Goal: Find contact information: Find contact information

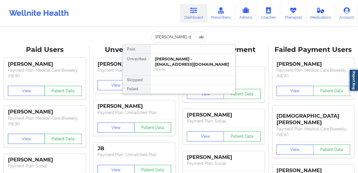
drag, startPoint x: 184, startPoint y: 38, endPoint x: 116, endPoint y: 32, distance: 68.7
type input "m"
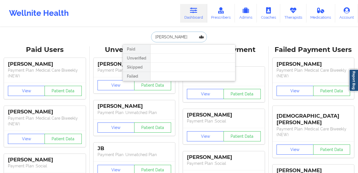
drag, startPoint x: 176, startPoint y: 35, endPoint x: 128, endPoint y: 32, distance: 47.4
click at [129, 33] on div "[PERSON_NAME] Paid Unverified Skipped Failed" at bounding box center [179, 37] width 113 height 11
type input ","
drag, startPoint x: 179, startPoint y: 37, endPoint x: 128, endPoint y: 35, distance: 50.8
click at [127, 37] on div "magdarl Paid Unverified Skipped Failed" at bounding box center [179, 37] width 113 height 11
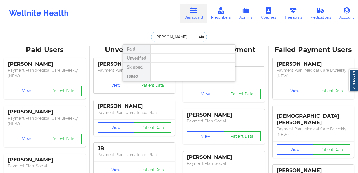
type input "michelle"
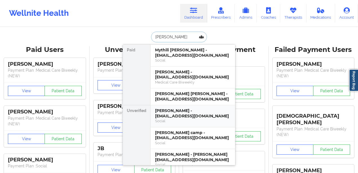
click at [181, 114] on div "Michelle Hodgins - mickaye1@aol.com" at bounding box center [193, 113] width 76 height 10
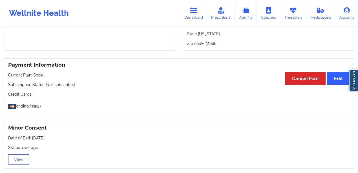
scroll to position [273, 0]
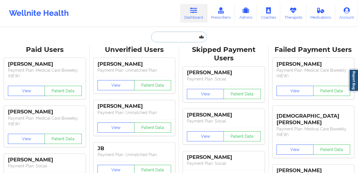
click at [174, 34] on input "text" at bounding box center [179, 37] width 56 height 11
paste input "[PERSON_NAME]"
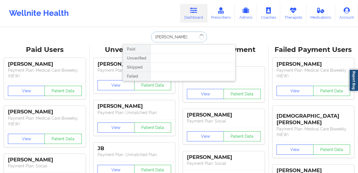
click at [190, 36] on input "[PERSON_NAME]" at bounding box center [179, 37] width 56 height 11
drag, startPoint x: 181, startPoint y: 35, endPoint x: 165, endPoint y: 35, distance: 16.1
click at [165, 35] on input "[PERSON_NAME]" at bounding box center [179, 37] width 56 height 11
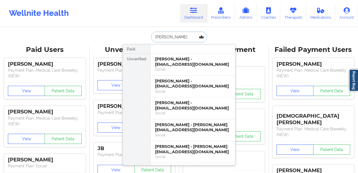
drag, startPoint x: 175, startPoint y: 39, endPoint x: 134, endPoint y: 35, distance: 41.6
click at [133, 35] on div "[PERSON_NAME] Unverified [PERSON_NAME] - [EMAIL_ADDRESS][DOMAIN_NAME] Social [P…" at bounding box center [179, 37] width 113 height 11
type input "[PERSON_NAME]"
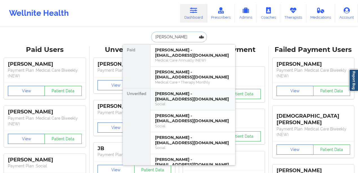
click at [182, 99] on div "[PERSON_NAME] - [EMAIL_ADDRESS][DOMAIN_NAME]" at bounding box center [193, 96] width 76 height 10
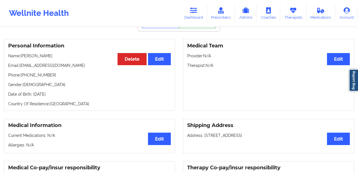
scroll to position [36, 0]
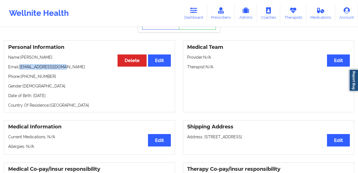
drag, startPoint x: 70, startPoint y: 69, endPoint x: 20, endPoint y: 67, distance: 49.6
click at [20, 67] on p "Email: [EMAIL_ADDRESS][DOMAIN_NAME]" at bounding box center [89, 67] width 163 height 6
copy p "[EMAIL_ADDRESS][DOMAIN_NAME]"
drag, startPoint x: 41, startPoint y: 79, endPoint x: 22, endPoint y: 77, distance: 18.7
click at [22, 77] on p "Phone: [PHONE_NUMBER]" at bounding box center [89, 77] width 163 height 6
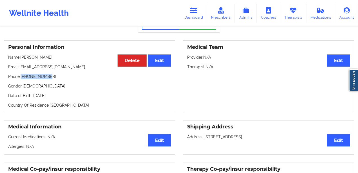
copy p "[PHONE_NUMBER]"
click at [197, 9] on icon at bounding box center [193, 10] width 7 height 6
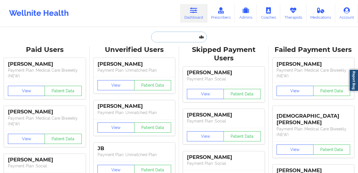
click at [168, 33] on input "text" at bounding box center [179, 37] width 56 height 11
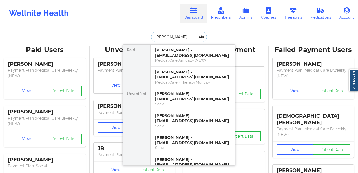
type input "[PERSON_NAME]"
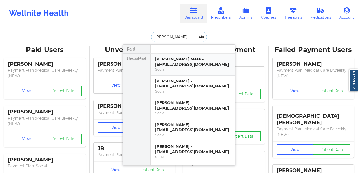
click at [193, 59] on div "[PERSON_NAME] Mera - [EMAIL_ADDRESS][DOMAIN_NAME]" at bounding box center [193, 61] width 76 height 10
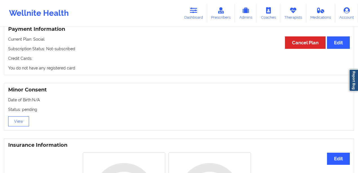
scroll to position [282, 0]
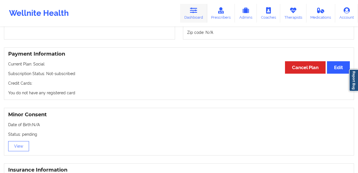
click at [194, 21] on link "Dashboard" at bounding box center [193, 13] width 27 height 19
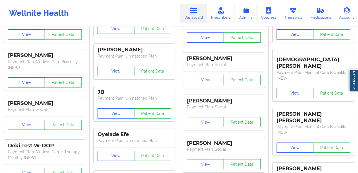
click at [181, 34] on div "[PERSON_NAME] Payment Plan : Social View Patient Data [PERSON_NAME] Payment Pla…" at bounding box center [224, 133] width 86 height 253
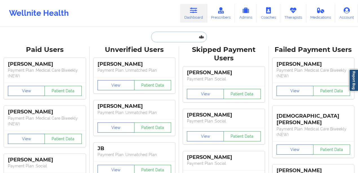
click at [181, 35] on input "text" at bounding box center [179, 37] width 56 height 11
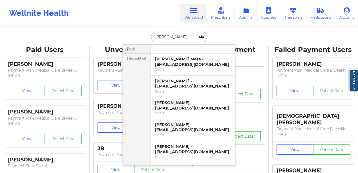
type input "[PERSON_NAME]"
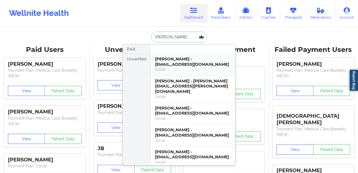
click at [195, 61] on div "[PERSON_NAME] - [EMAIL_ADDRESS][DOMAIN_NAME]" at bounding box center [193, 61] width 76 height 10
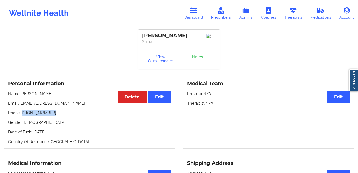
drag, startPoint x: 41, startPoint y: 114, endPoint x: 22, endPoint y: 114, distance: 19.2
click at [22, 114] on p "Phone: [PHONE_NUMBER]" at bounding box center [89, 113] width 163 height 6
drag, startPoint x: 22, startPoint y: 114, endPoint x: 52, endPoint y: 116, distance: 30.8
click at [52, 116] on p "Phone: [PHONE_NUMBER]" at bounding box center [89, 113] width 163 height 6
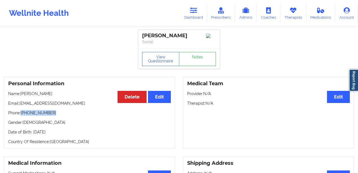
copy p "[PHONE_NUMBER]"
drag, startPoint x: 60, startPoint y: 105, endPoint x: 20, endPoint y: 106, distance: 40.0
click at [20, 106] on p "Email: [EMAIL_ADDRESS][DOMAIN_NAME]" at bounding box center [89, 103] width 163 height 6
copy p "[EMAIL_ADDRESS][DOMAIN_NAME]"
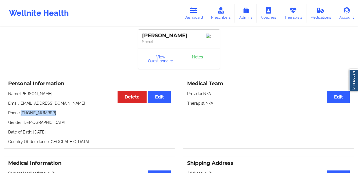
drag, startPoint x: 47, startPoint y: 114, endPoint x: 22, endPoint y: 113, distance: 24.8
click at [22, 113] on p "Phone: [PHONE_NUMBER]" at bounding box center [89, 113] width 163 height 6
copy p "[PHONE_NUMBER]"
drag, startPoint x: 195, startPoint y: 35, endPoint x: 143, endPoint y: 35, distance: 52.4
click at [143, 35] on div "[PERSON_NAME]" at bounding box center [179, 35] width 74 height 6
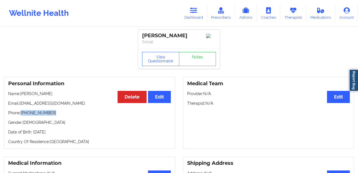
copy div "[PERSON_NAME]"
click at [197, 18] on link "Dashboard" at bounding box center [193, 13] width 27 height 19
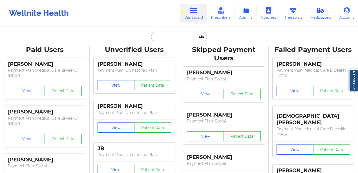
click at [166, 32] on input "text" at bounding box center [179, 37] width 56 height 11
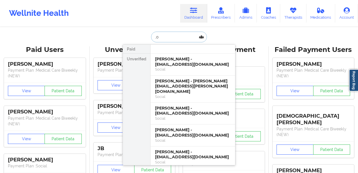
type input ","
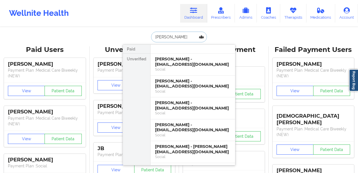
drag, startPoint x: 160, startPoint y: 39, endPoint x: 129, endPoint y: 40, distance: 31.6
click at [129, 40] on div "[PERSON_NAME] Unverified [PERSON_NAME] - [EMAIL_ADDRESS][DOMAIN_NAME] Social [P…" at bounding box center [179, 37] width 113 height 11
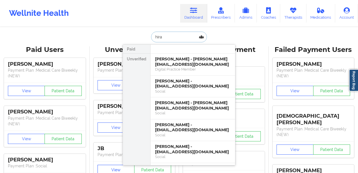
type input "hira"
